Goal: Task Accomplishment & Management: Manage account settings

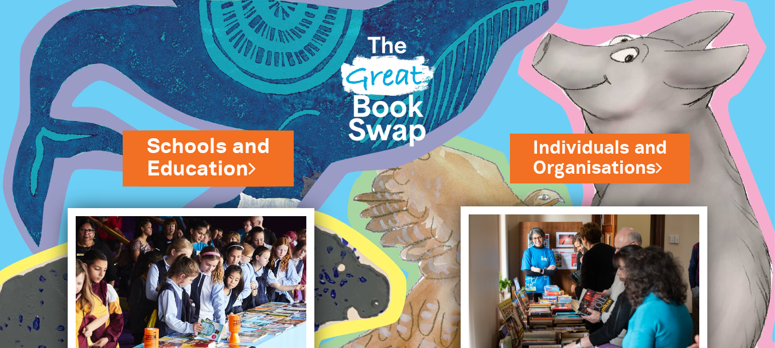
click at [218, 154] on link "Schools and Education" at bounding box center [208, 158] width 123 height 52
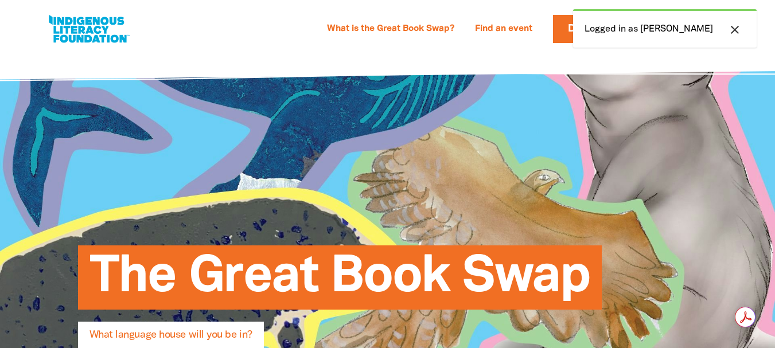
select select "early-learning"
click at [733, 30] on icon "close" at bounding box center [735, 30] width 14 height 14
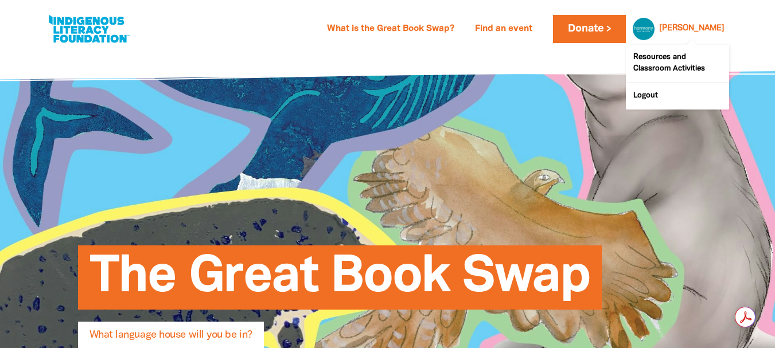
click at [711, 33] on link "[PERSON_NAME]" at bounding box center [691, 29] width 65 height 8
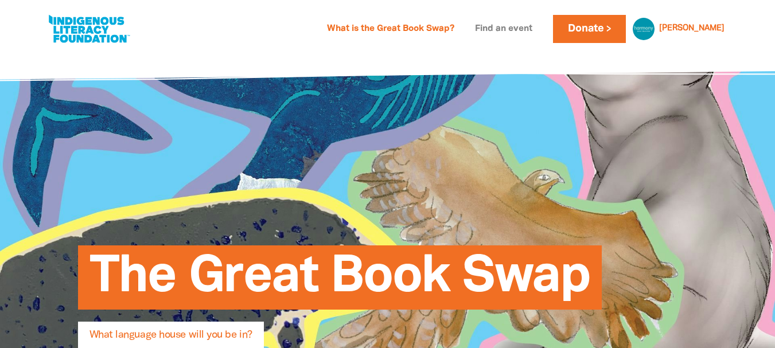
click at [539, 36] on link "Find an event" at bounding box center [503, 29] width 71 height 18
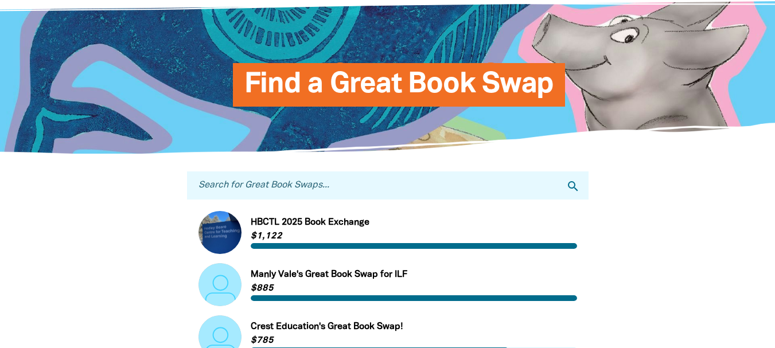
scroll to position [172, 0]
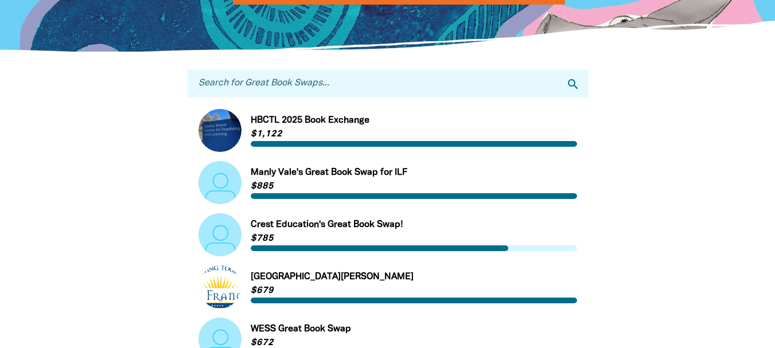
click at [348, 88] on input "Search for Great Book Swaps..." at bounding box center [387, 83] width 401 height 28
type input "harmony"
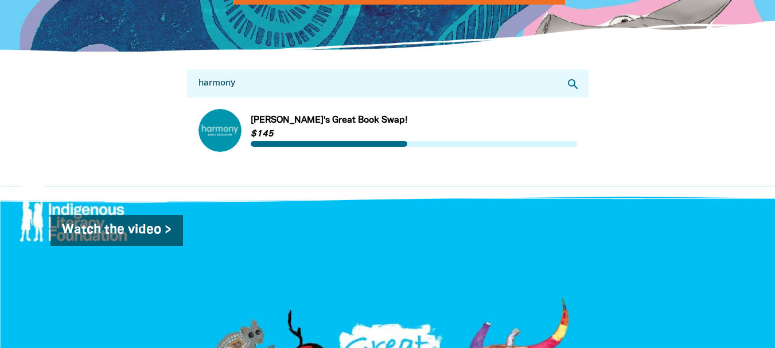
click at [488, 204] on div at bounding box center [387, 194] width 775 height 17
click at [402, 121] on link "Link to [PERSON_NAME]'s Great Book Swap!" at bounding box center [387, 130] width 378 height 43
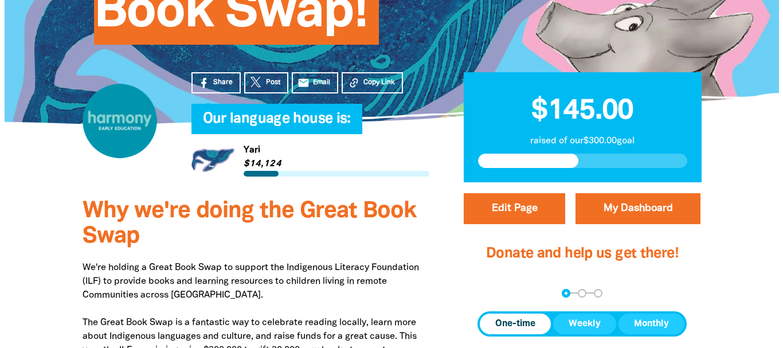
scroll to position [172, 0]
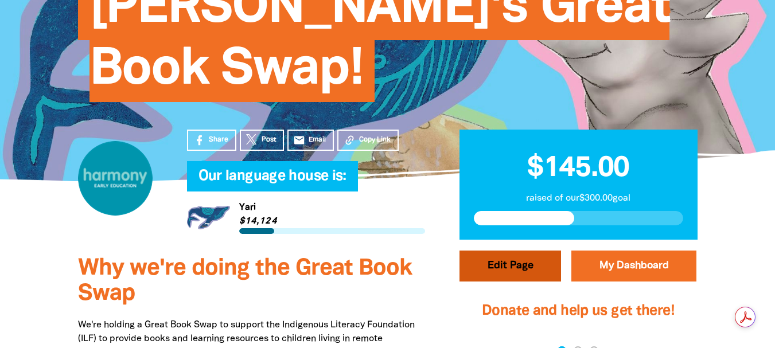
click at [519, 261] on button "Edit Page" at bounding box center [509, 266] width 101 height 31
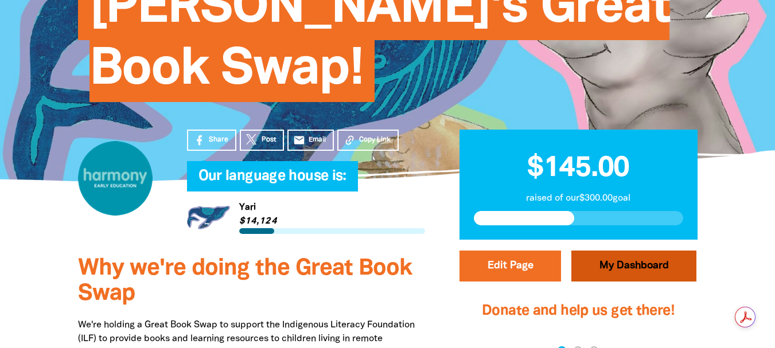
select select "[GEOGRAPHIC_DATA]"
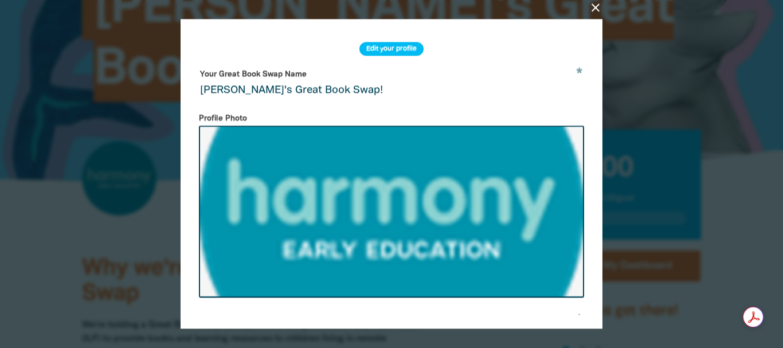
click at [593, 4] on icon "close" at bounding box center [596, 8] width 14 height 14
click at [601, 3] on icon "close" at bounding box center [596, 8] width 14 height 14
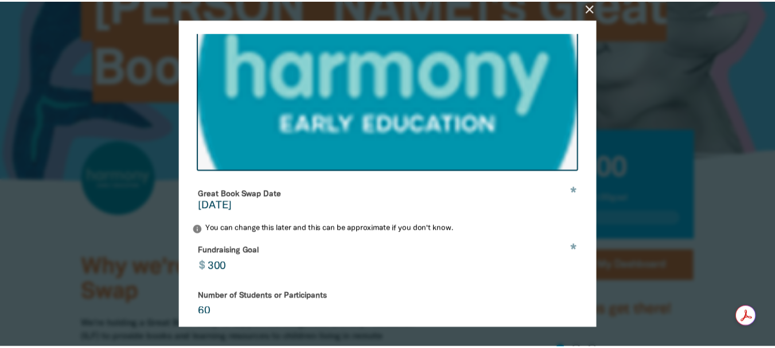
scroll to position [460, 0]
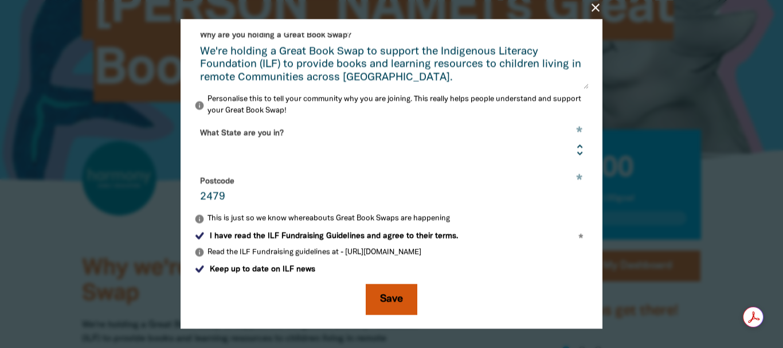
click at [382, 294] on button "Save" at bounding box center [392, 299] width 52 height 31
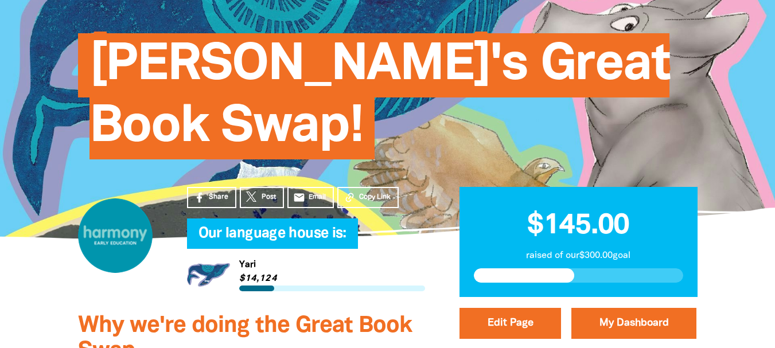
scroll to position [0, 0]
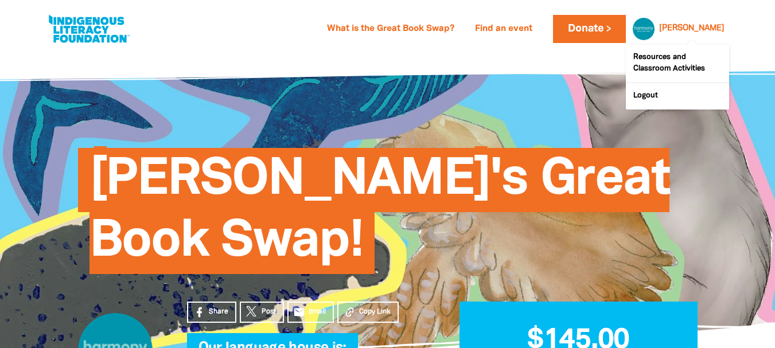
click at [701, 35] on div "[PERSON_NAME] [PERSON_NAME] Resources and Classroom Activities Logout" at bounding box center [691, 28] width 75 height 17
click at [674, 65] on link "Resources and Classroom Activities" at bounding box center [676, 64] width 103 height 38
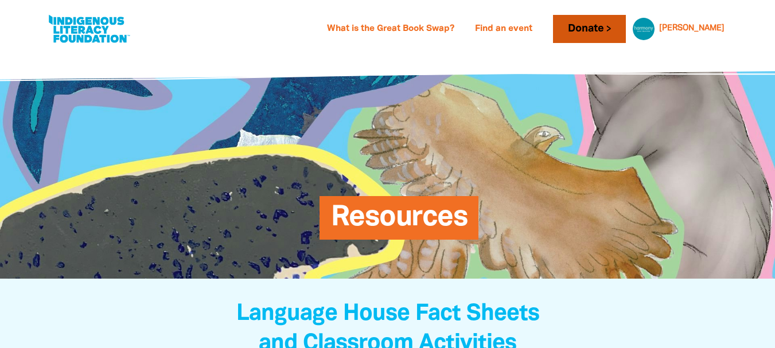
click at [615, 33] on link "Donate" at bounding box center [589, 29] width 72 height 28
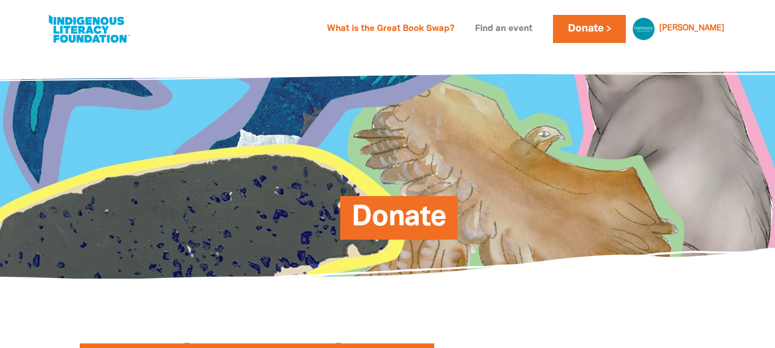
click at [533, 31] on link "Find an event" at bounding box center [503, 29] width 71 height 18
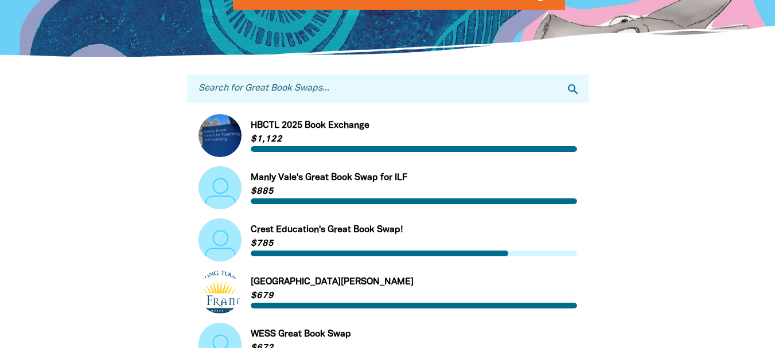
scroll to position [172, 0]
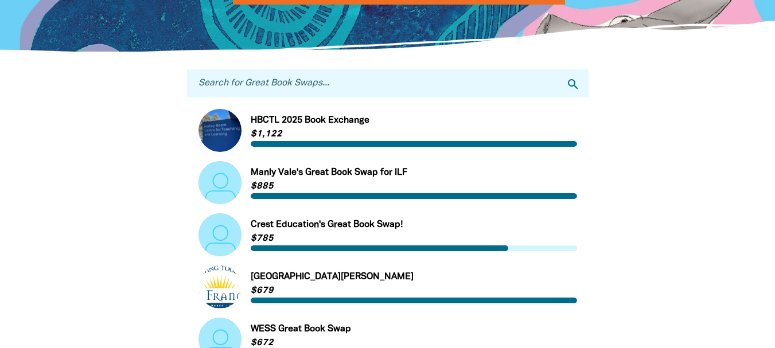
click at [466, 81] on input "Search for Great Book Swaps..." at bounding box center [387, 83] width 401 height 28
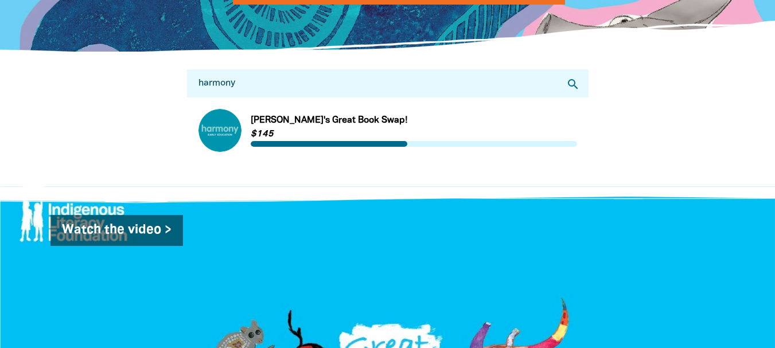
type input "harmony"
click at [458, 136] on link "Link to [PERSON_NAME]'s Great Book Swap!" at bounding box center [387, 130] width 378 height 43
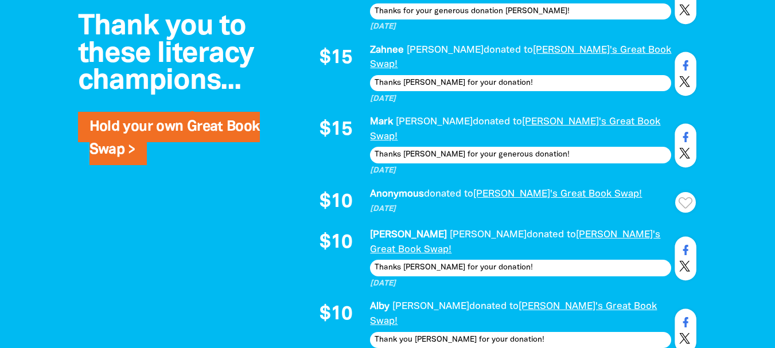
scroll to position [1089, 0]
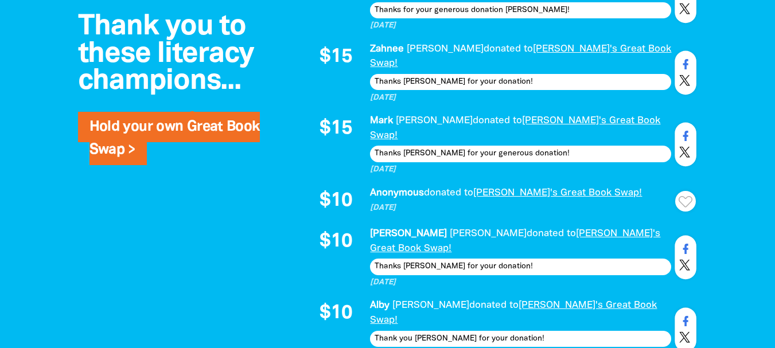
click at [690, 196] on icon "Paginated content" at bounding box center [685, 201] width 14 height 11
type textarea "Thanks for your donation!"
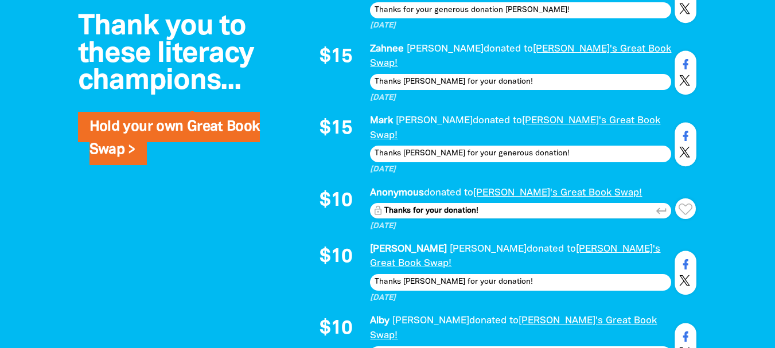
click at [656, 205] on icon "keyboard_return" at bounding box center [661, 211] width 13 height 13
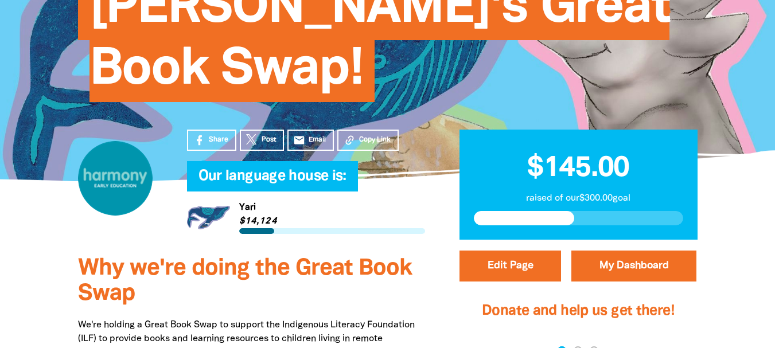
scroll to position [0, 0]
